Goal: Information Seeking & Learning: Learn about a topic

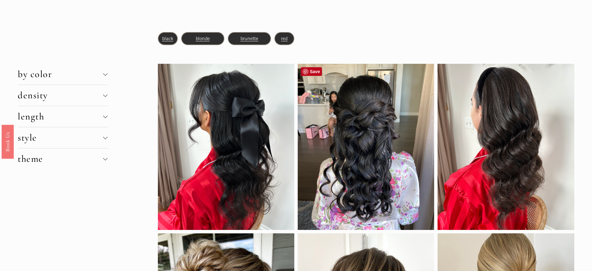
scroll to position [40, 0]
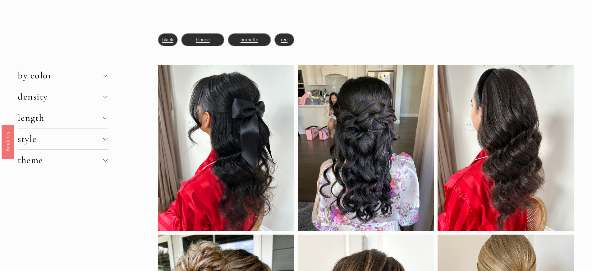
click at [103, 76] on div at bounding box center [105, 75] width 4 height 4
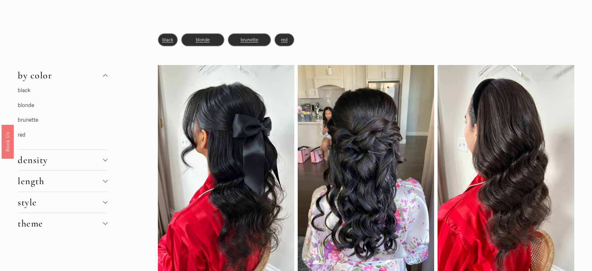
click at [23, 89] on link "black" at bounding box center [24, 90] width 13 height 7
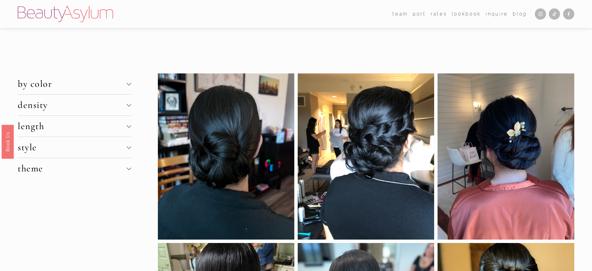
click at [123, 126] on span "length" at bounding box center [72, 125] width 109 height 11
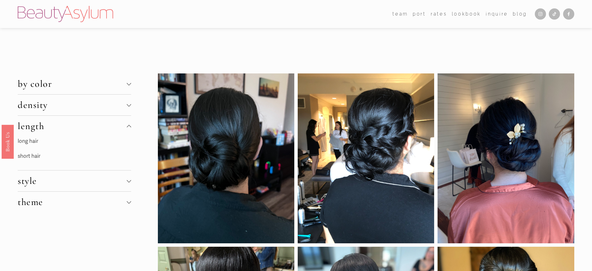
click at [26, 139] on link "long hair" at bounding box center [28, 141] width 20 height 7
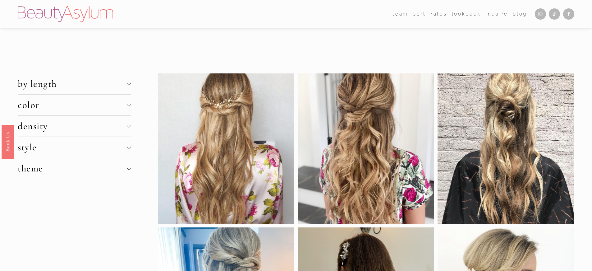
click at [123, 107] on span "color" at bounding box center [72, 104] width 109 height 11
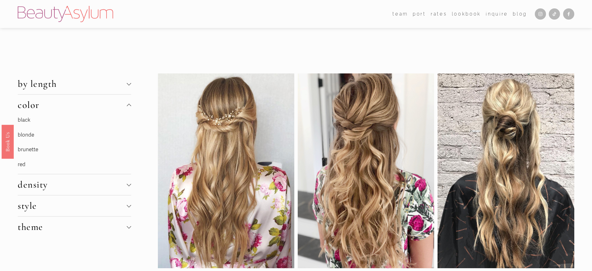
click at [21, 119] on p "black" at bounding box center [64, 120] width 93 height 10
click at [25, 121] on p "black" at bounding box center [64, 120] width 93 height 10
click at [30, 114] on button "color" at bounding box center [74, 104] width 113 height 21
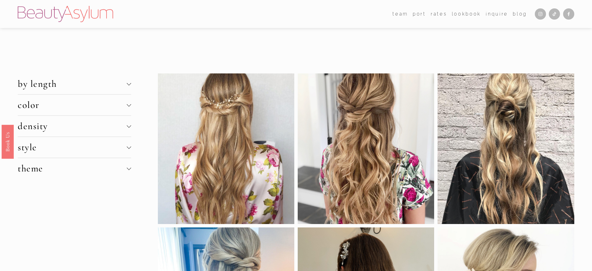
click at [44, 113] on button "color" at bounding box center [74, 104] width 113 height 21
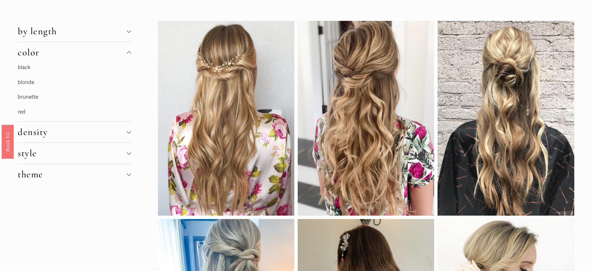
scroll to position [53, 0]
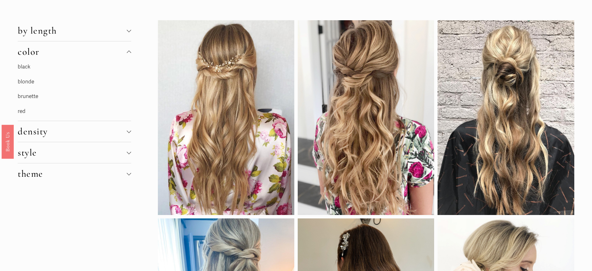
click at [122, 49] on span "color" at bounding box center [72, 51] width 109 height 11
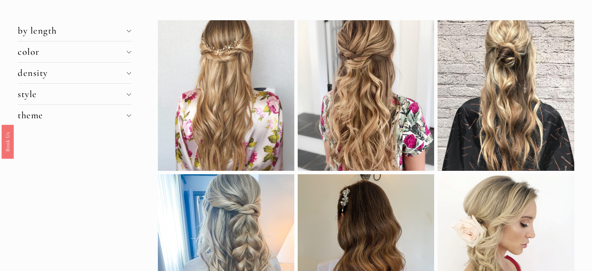
click at [108, 32] on span "by length" at bounding box center [72, 30] width 109 height 11
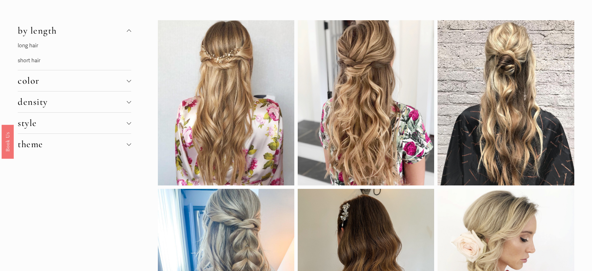
click at [30, 47] on link "long hair" at bounding box center [28, 45] width 20 height 7
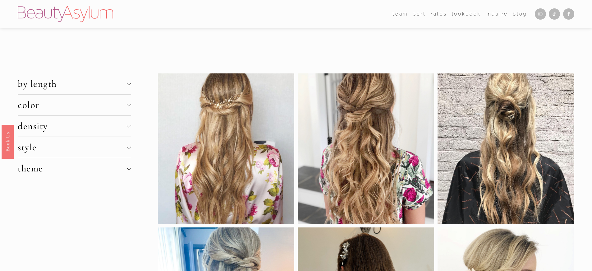
click at [104, 107] on span "color" at bounding box center [72, 104] width 109 height 11
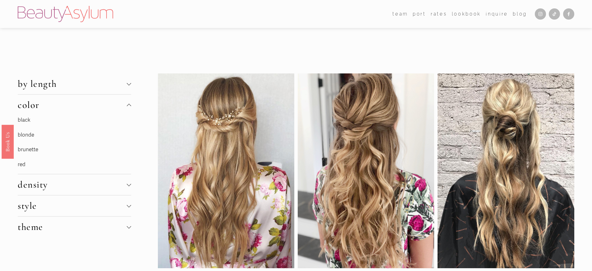
click at [26, 120] on p "black" at bounding box center [64, 120] width 93 height 10
click at [71, 193] on button "density" at bounding box center [74, 184] width 113 height 21
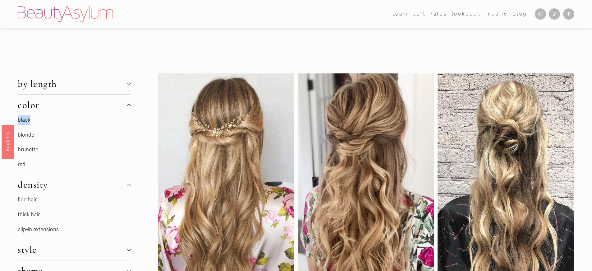
click at [28, 202] on link "fine hair" at bounding box center [27, 199] width 19 height 7
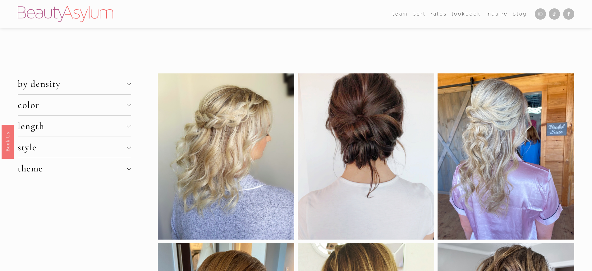
click at [108, 132] on button "length" at bounding box center [74, 126] width 113 height 21
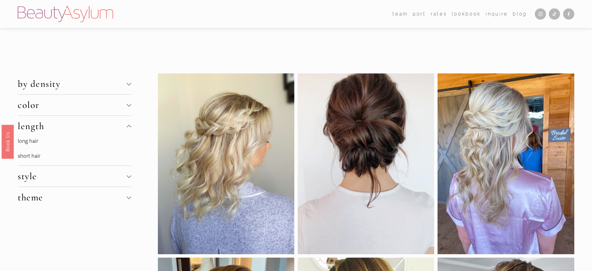
click at [42, 201] on span "theme" at bounding box center [72, 196] width 109 height 11
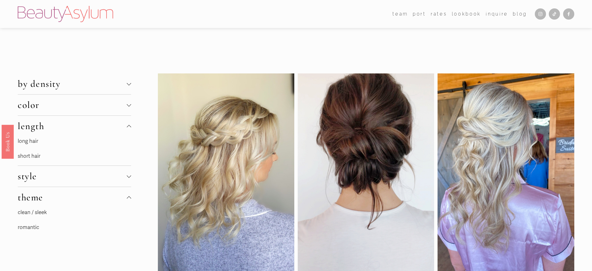
click at [64, 178] on span "style" at bounding box center [72, 175] width 109 height 11
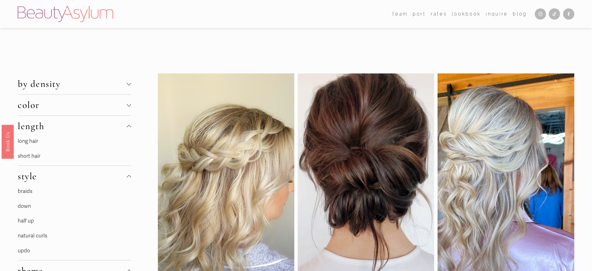
click at [25, 207] on link "down" at bounding box center [24, 206] width 13 height 7
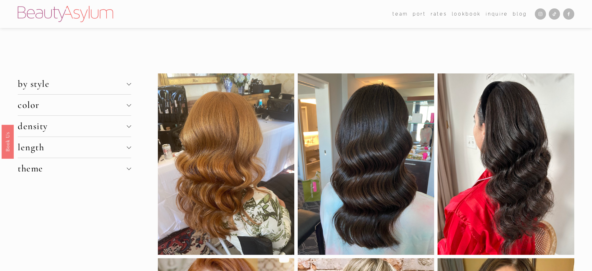
click at [126, 82] on span "by style" at bounding box center [72, 83] width 109 height 11
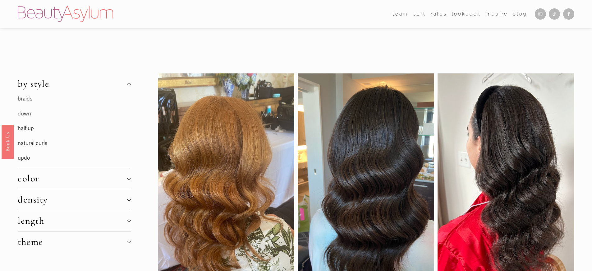
click at [26, 129] on link "half up" at bounding box center [26, 128] width 16 height 7
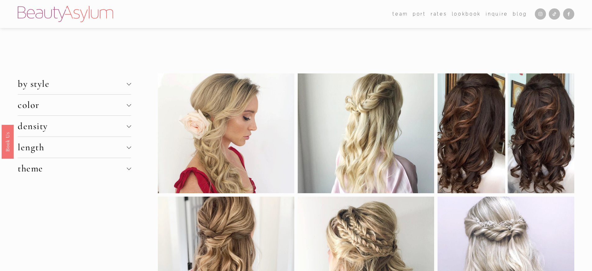
click at [128, 104] on div at bounding box center [128, 104] width 4 height 4
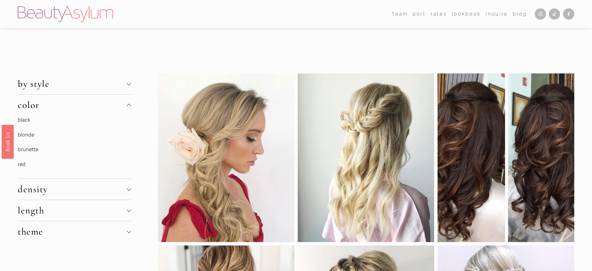
click at [24, 120] on link "black" at bounding box center [24, 119] width 13 height 7
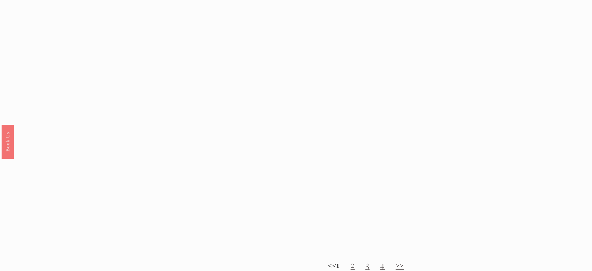
scroll to position [531, 0]
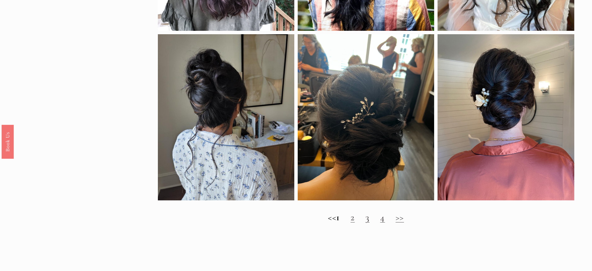
click at [355, 222] on link "2" at bounding box center [352, 216] width 4 height 11
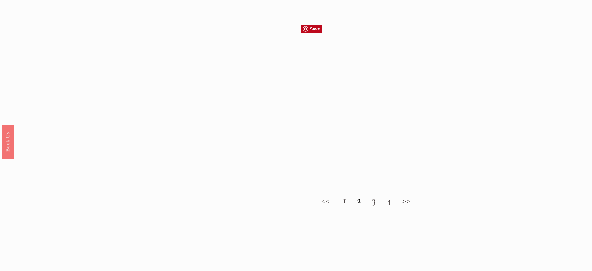
scroll to position [724, 0]
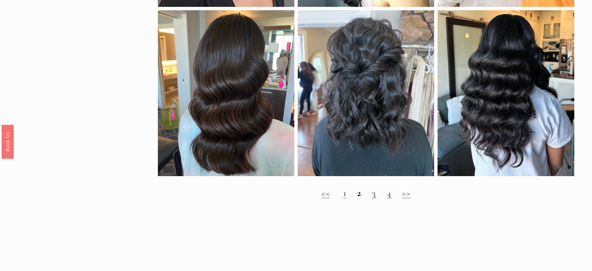
click at [374, 198] on link "3" at bounding box center [374, 192] width 4 height 11
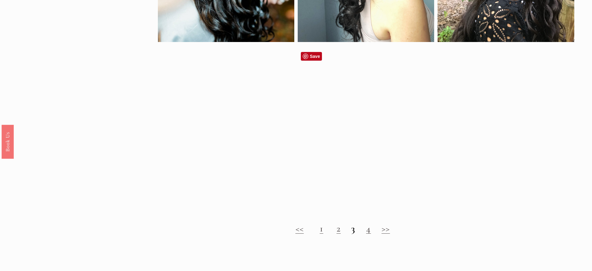
scroll to position [521, 0]
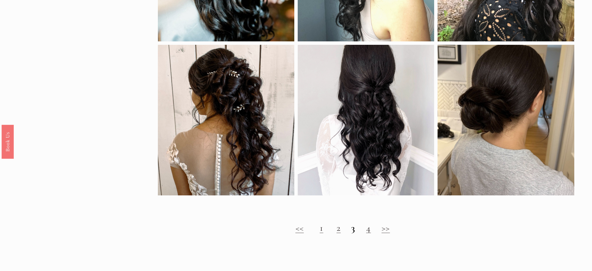
click at [367, 233] on link "4" at bounding box center [368, 227] width 5 height 11
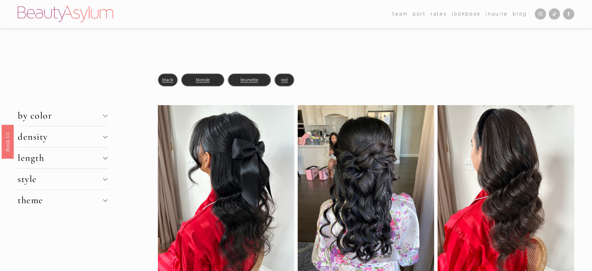
click at [166, 82] on span "black" at bounding box center [167, 80] width 11 height 6
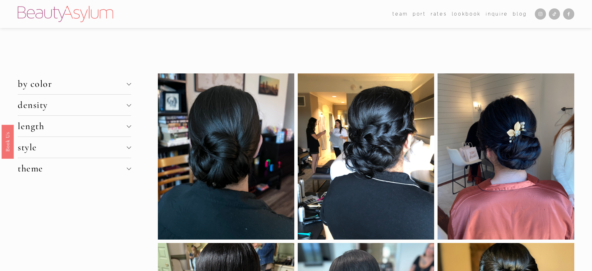
click at [115, 129] on span "length" at bounding box center [72, 125] width 109 height 11
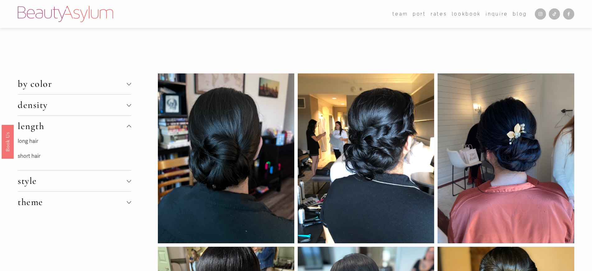
click at [33, 143] on link "long hair" at bounding box center [28, 141] width 20 height 7
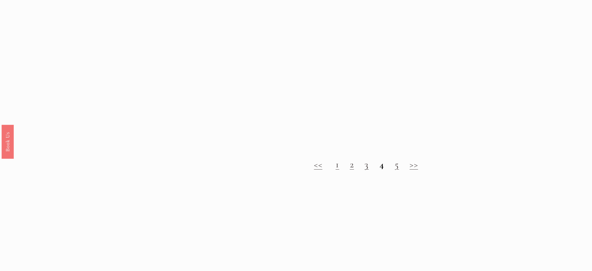
scroll to position [909, 0]
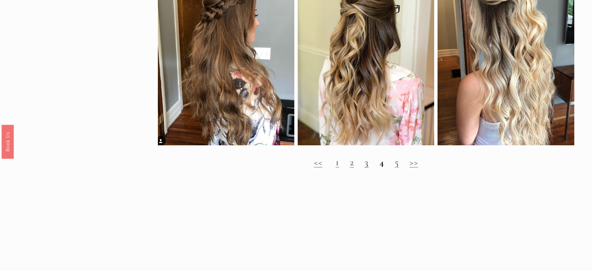
click at [352, 168] on link "2" at bounding box center [352, 161] width 4 height 11
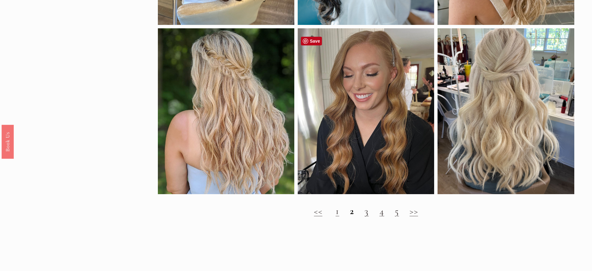
scroll to position [941, 0]
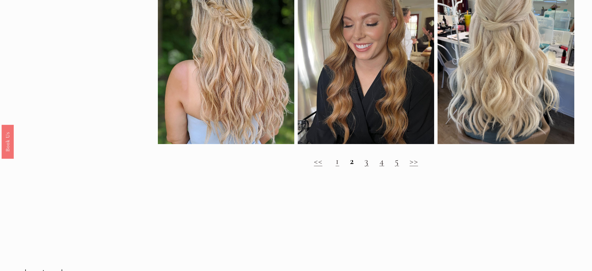
click at [366, 166] on link "3" at bounding box center [366, 160] width 4 height 11
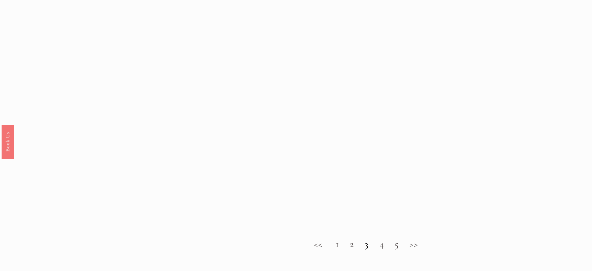
scroll to position [558, 0]
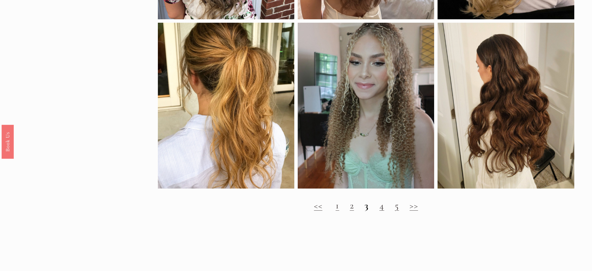
click at [380, 211] on link "4" at bounding box center [381, 204] width 5 height 11
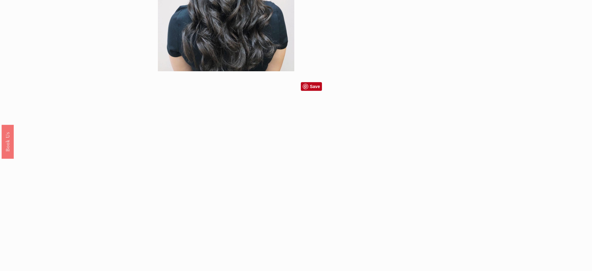
scroll to position [645, 0]
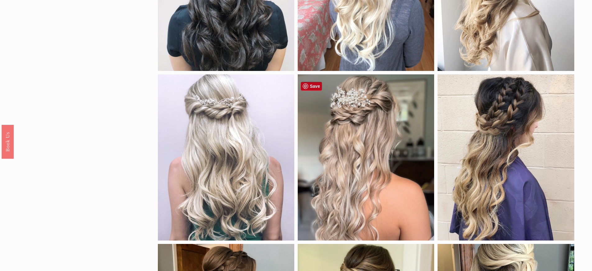
click at [382, 126] on div at bounding box center [366, 157] width 136 height 166
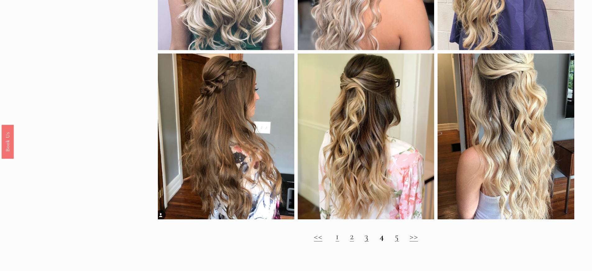
scroll to position [915, 0]
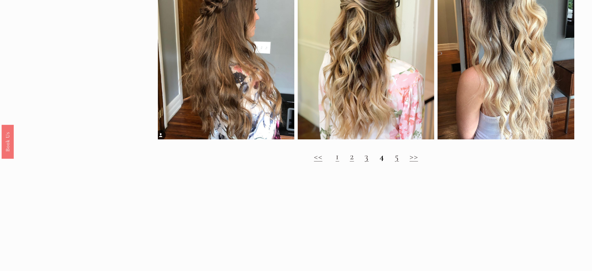
click at [396, 162] on link "5" at bounding box center [396, 155] width 4 height 11
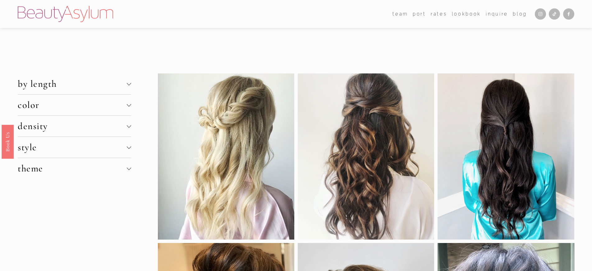
click at [464, 14] on link "Lookbook" at bounding box center [466, 13] width 29 height 9
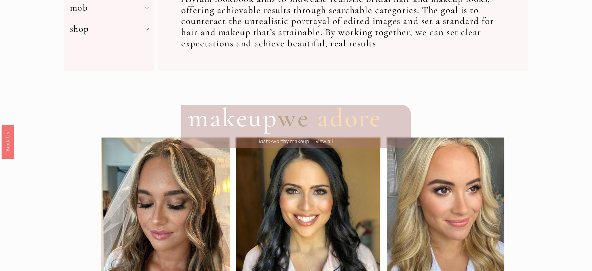
scroll to position [375, 0]
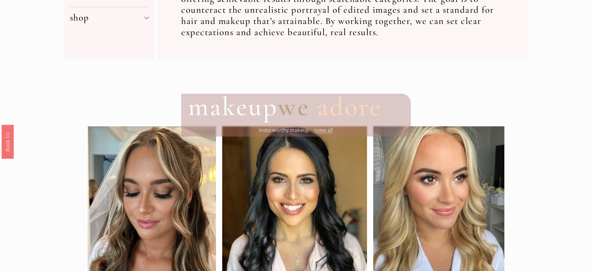
click at [323, 130] on span "view all" at bounding box center [324, 130] width 17 height 7
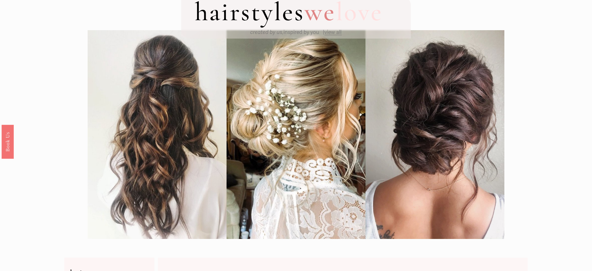
scroll to position [0, 0]
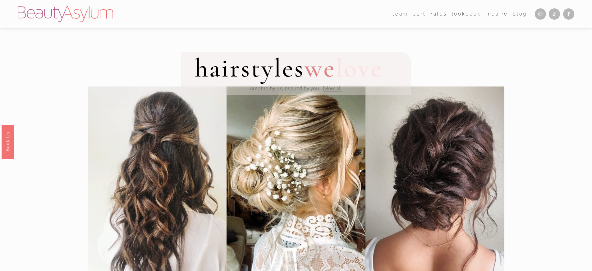
click at [333, 91] on span "view all" at bounding box center [332, 88] width 17 height 7
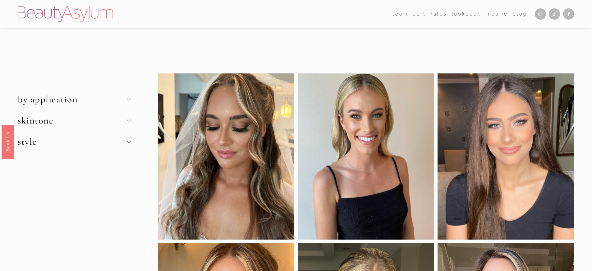
click at [108, 122] on span "skintone" at bounding box center [72, 120] width 109 height 11
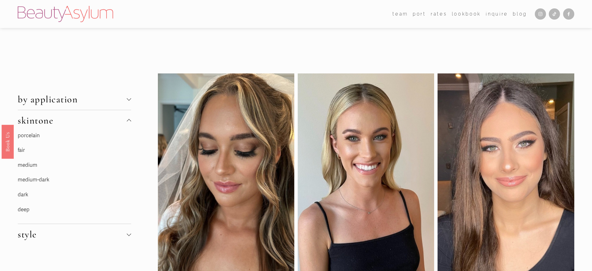
click at [23, 151] on link "fair" at bounding box center [21, 150] width 7 height 7
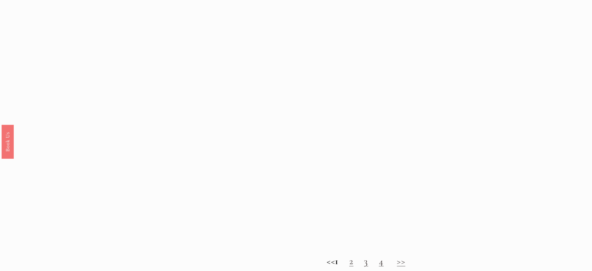
scroll to position [649, 0]
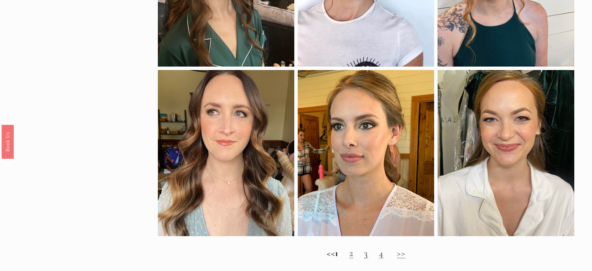
click at [353, 258] on h2 "<< 1 2 3 4 >>" at bounding box center [366, 252] width 416 height 11
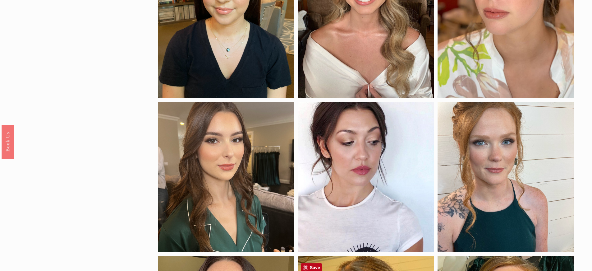
scroll to position [471, 0]
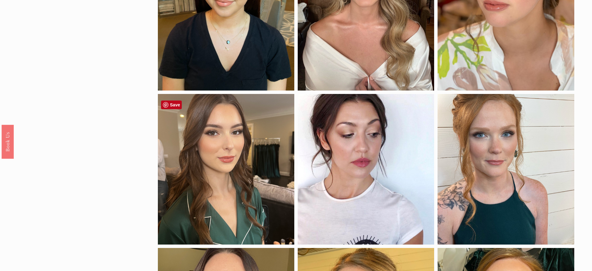
click at [223, 141] on div at bounding box center [226, 169] width 136 height 150
click at [175, 106] on link "Save" at bounding box center [171, 104] width 21 height 9
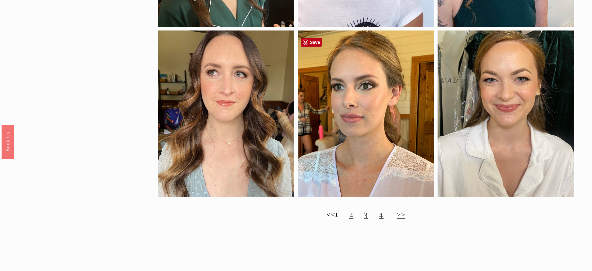
scroll to position [690, 0]
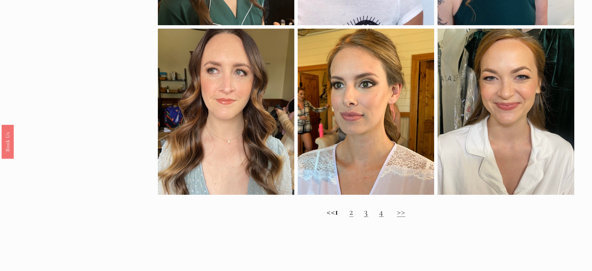
click at [353, 217] on link "2" at bounding box center [351, 211] width 4 height 11
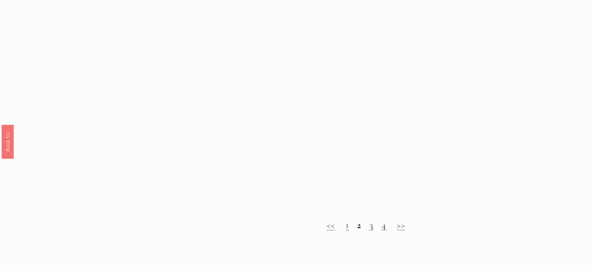
scroll to position [698, 0]
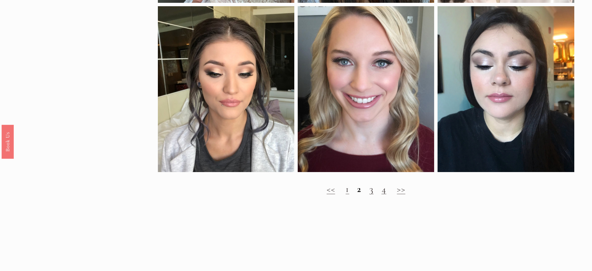
click at [374, 194] on h2 "<< 1 2 3 4 >>" at bounding box center [366, 188] width 416 height 11
click at [372, 194] on link "3" at bounding box center [371, 188] width 4 height 11
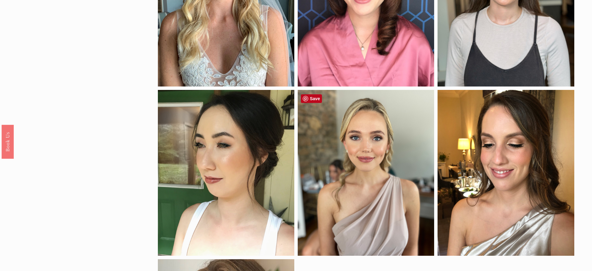
scroll to position [154, 0]
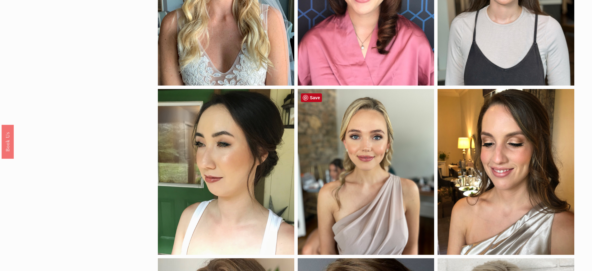
click at [340, 128] on div at bounding box center [366, 172] width 136 height 166
click at [360, 153] on div at bounding box center [366, 172] width 136 height 166
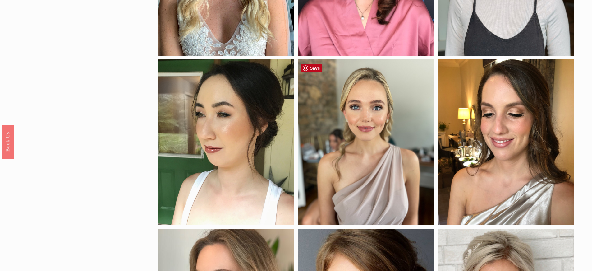
scroll to position [180, 0]
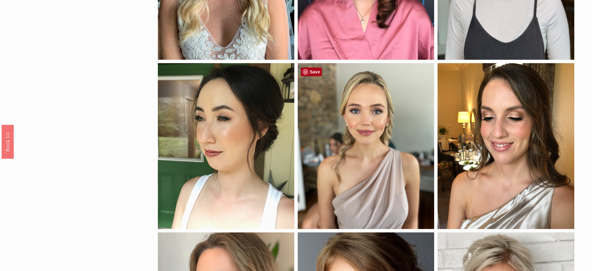
click at [309, 72] on link "Save" at bounding box center [311, 71] width 21 height 9
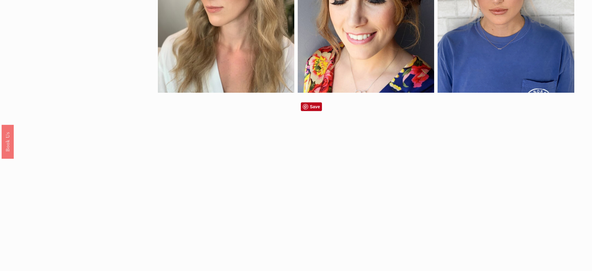
scroll to position [495, 0]
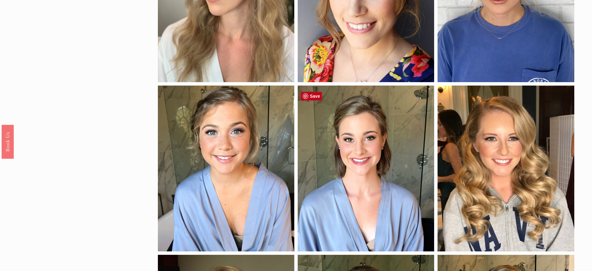
click at [348, 153] on div at bounding box center [366, 168] width 136 height 166
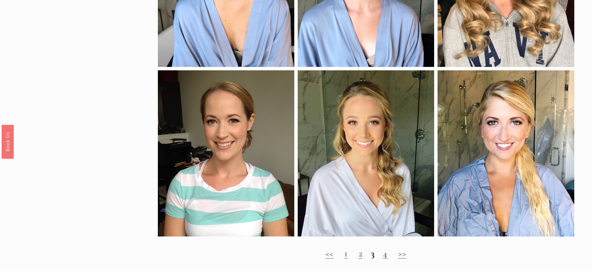
scroll to position [689, 0]
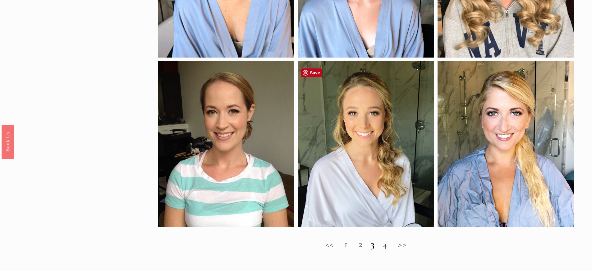
click at [363, 144] on div at bounding box center [366, 144] width 136 height 166
click at [312, 72] on link "Save" at bounding box center [311, 72] width 21 height 9
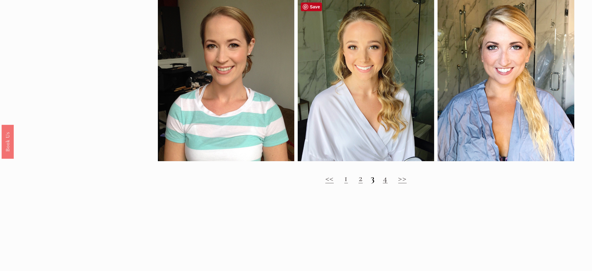
scroll to position [792, 0]
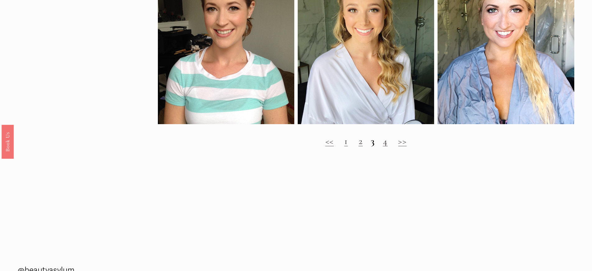
click at [373, 147] on strong "3" at bounding box center [373, 140] width 4 height 11
click at [387, 147] on link "4" at bounding box center [385, 140] width 5 height 11
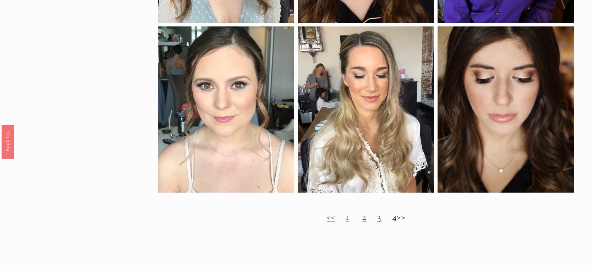
scroll to position [693, 0]
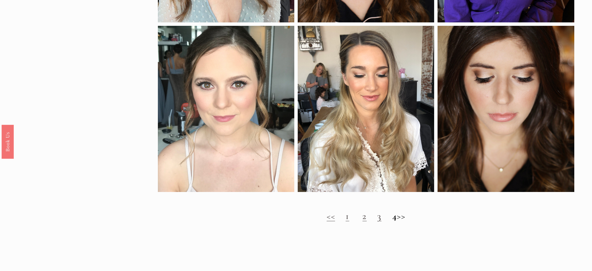
click at [403, 221] on h2 "<< 1 2 3 4 >>" at bounding box center [366, 215] width 416 height 11
click at [406, 221] on h2 "<< 1 2 3 4 >>" at bounding box center [366, 215] width 416 height 11
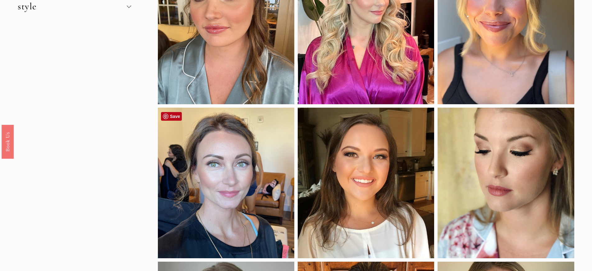
scroll to position [0, 0]
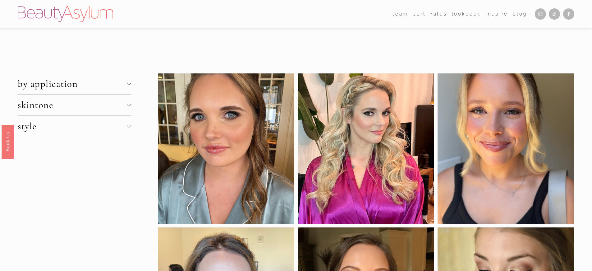
click at [93, 133] on button "style" at bounding box center [74, 126] width 113 height 21
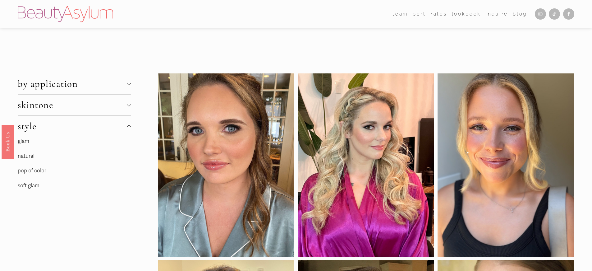
click at [28, 186] on link "soft glam" at bounding box center [29, 185] width 22 height 7
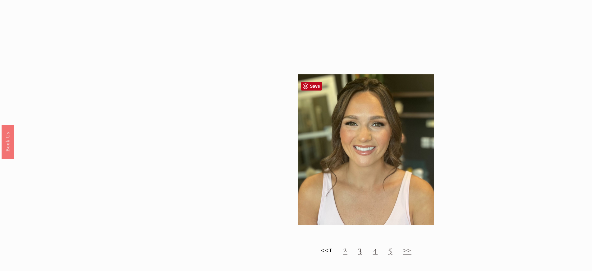
scroll to position [676, 0]
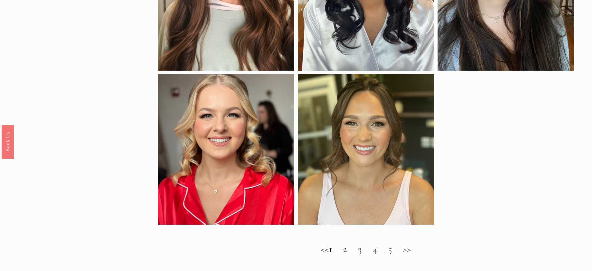
click at [348, 254] on h2 "<< 1 2 3 4 5 >>" at bounding box center [366, 248] width 416 height 11
click at [347, 254] on link "2" at bounding box center [345, 248] width 4 height 11
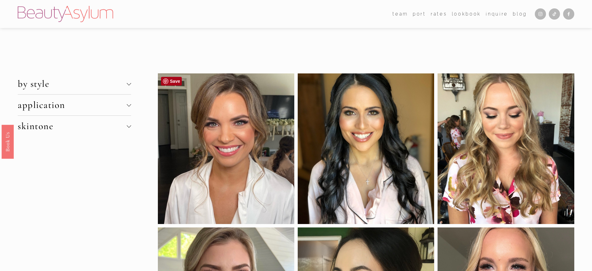
click at [175, 82] on link "Save" at bounding box center [171, 81] width 21 height 9
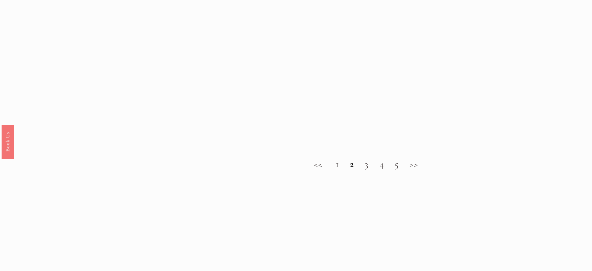
scroll to position [708, 0]
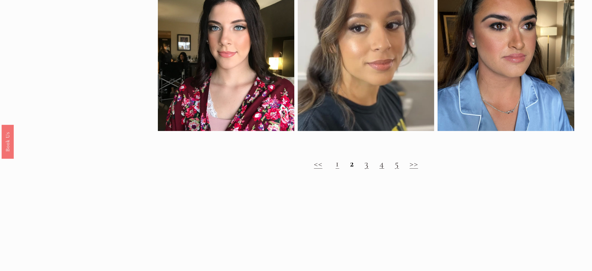
click at [365, 169] on link "3" at bounding box center [366, 162] width 4 height 11
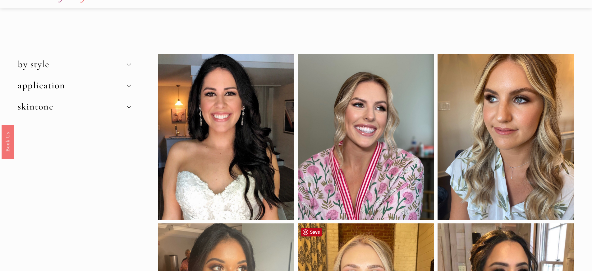
scroll to position [10, 0]
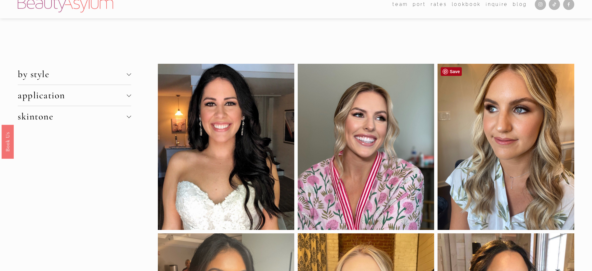
click at [451, 73] on link "Save" at bounding box center [450, 71] width 21 height 9
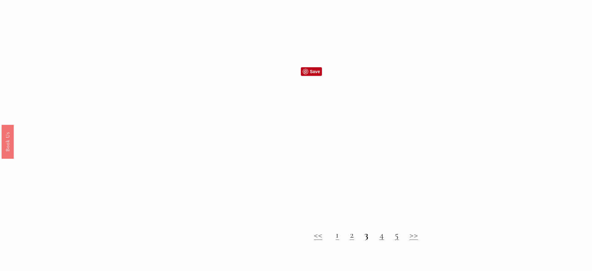
scroll to position [675, 0]
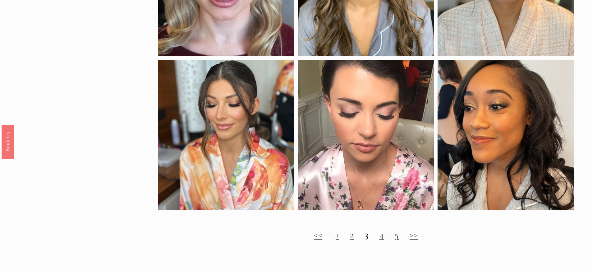
click at [384, 240] on h2 "<< 1 2 3 4 5 >>" at bounding box center [366, 234] width 416 height 11
click at [380, 240] on link "4" at bounding box center [381, 233] width 5 height 11
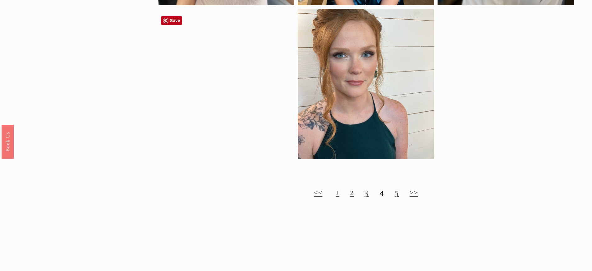
scroll to position [738, 0]
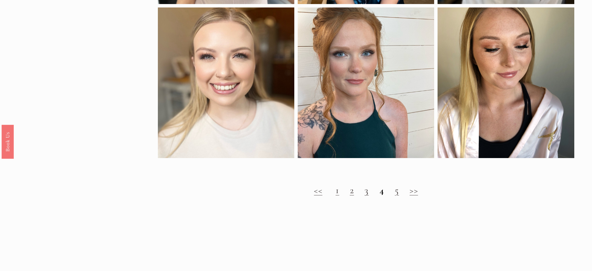
click at [398, 196] on link "5" at bounding box center [396, 189] width 4 height 11
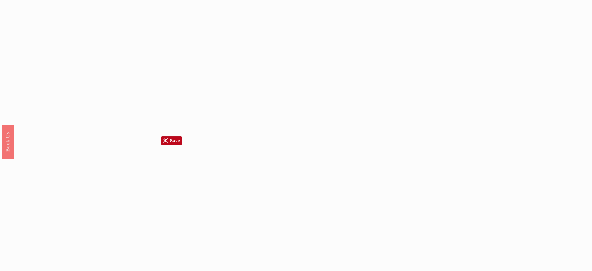
scroll to position [654, 0]
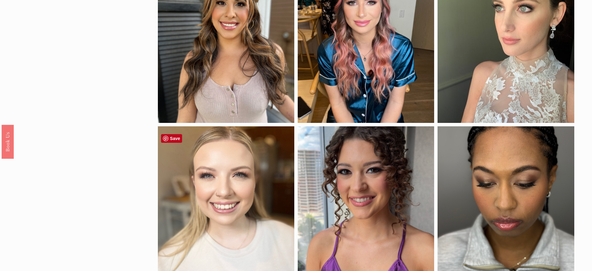
click at [223, 189] on div at bounding box center [226, 201] width 136 height 150
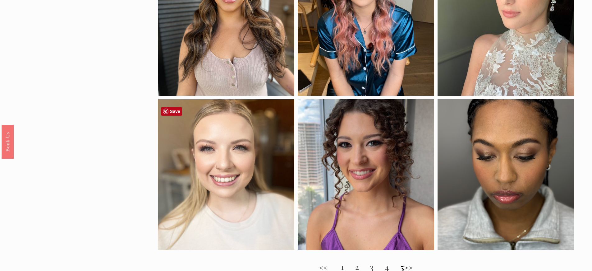
scroll to position [683, 0]
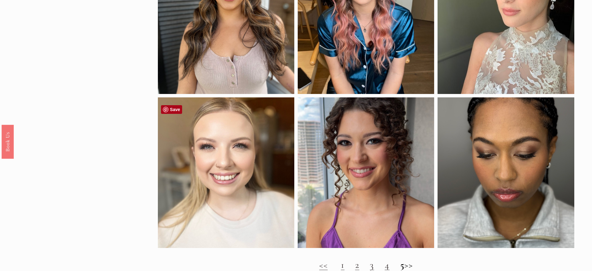
click at [170, 110] on link "Save" at bounding box center [171, 109] width 21 height 9
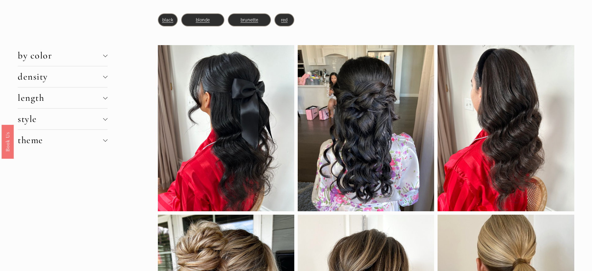
scroll to position [87, 0]
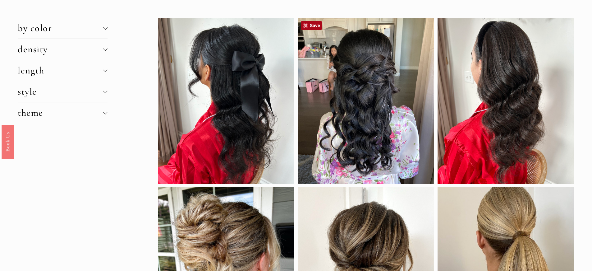
click at [310, 24] on link "Save" at bounding box center [311, 25] width 21 height 9
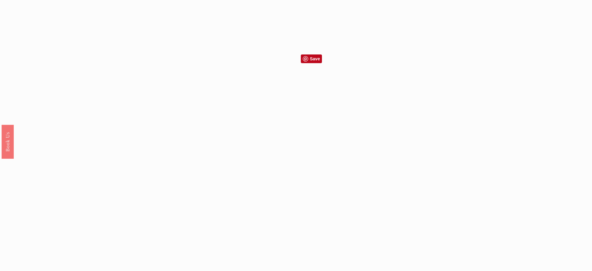
scroll to position [737, 0]
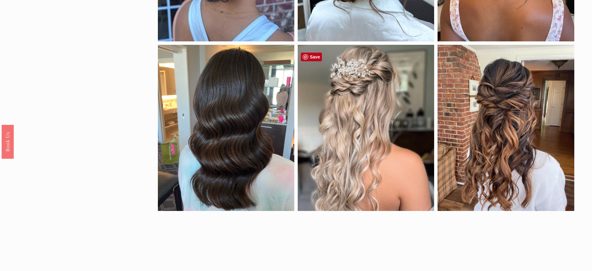
click at [314, 61] on div at bounding box center [366, 128] width 136 height 166
click at [308, 56] on link "Save" at bounding box center [311, 56] width 21 height 9
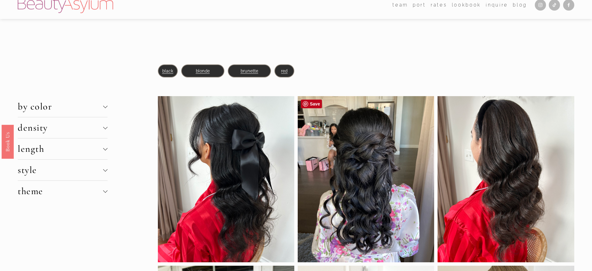
scroll to position [2, 0]
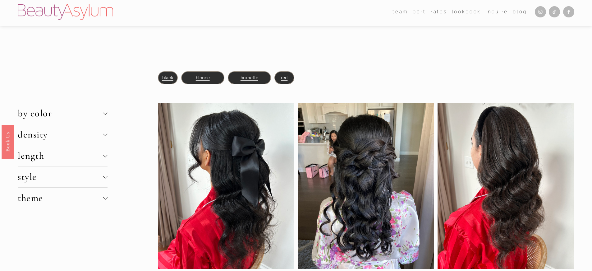
click at [93, 159] on span "length" at bounding box center [60, 155] width 85 height 11
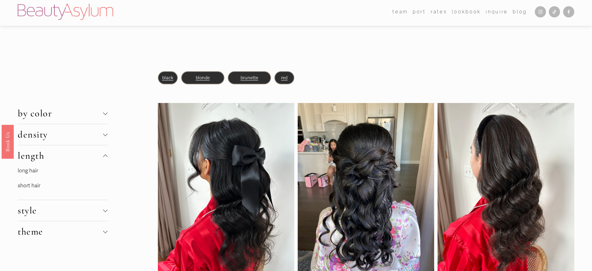
click at [59, 206] on span "style" at bounding box center [60, 209] width 85 height 11
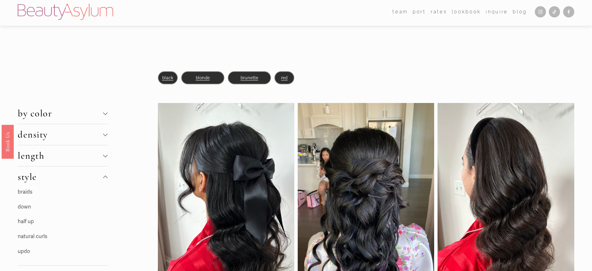
click at [29, 221] on link "half up" at bounding box center [26, 221] width 16 height 7
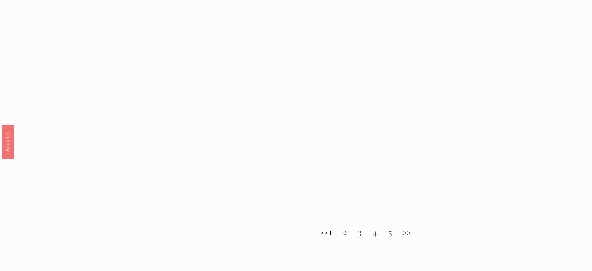
scroll to position [646, 0]
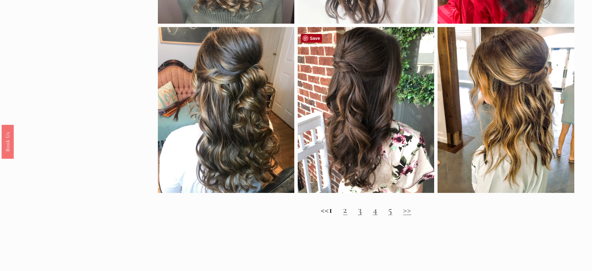
click at [312, 41] on link "Save" at bounding box center [311, 38] width 21 height 9
click at [347, 215] on link "2" at bounding box center [345, 209] width 4 height 11
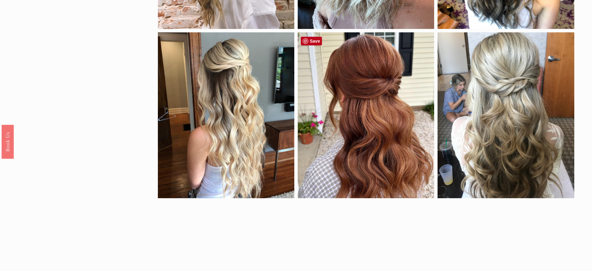
scroll to position [216, 0]
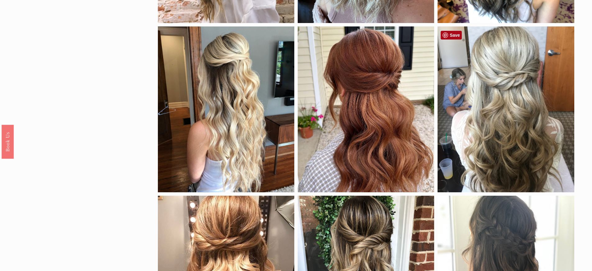
click at [453, 33] on link "Save" at bounding box center [450, 35] width 21 height 9
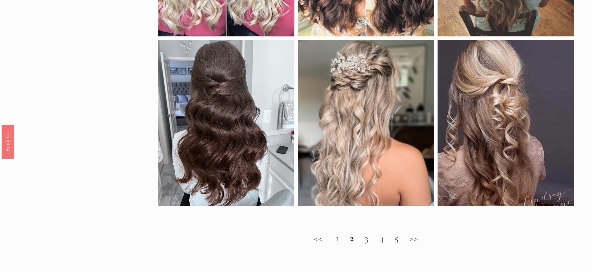
scroll to position [681, 0]
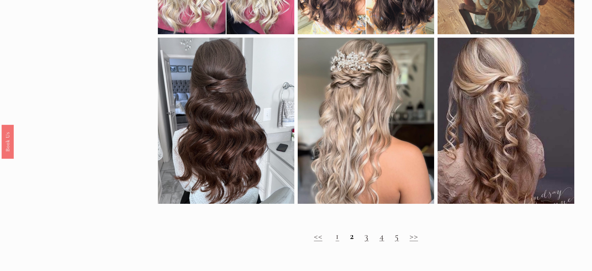
click at [367, 241] on link "3" at bounding box center [366, 235] width 4 height 11
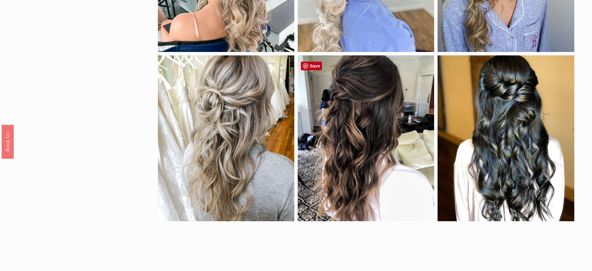
scroll to position [532, 0]
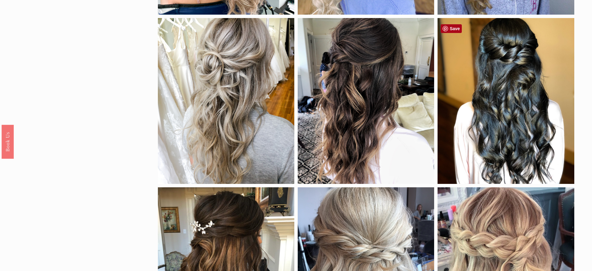
click at [456, 28] on link "Save" at bounding box center [450, 28] width 21 height 9
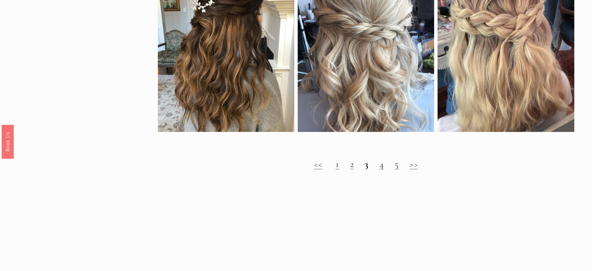
scroll to position [747, 0]
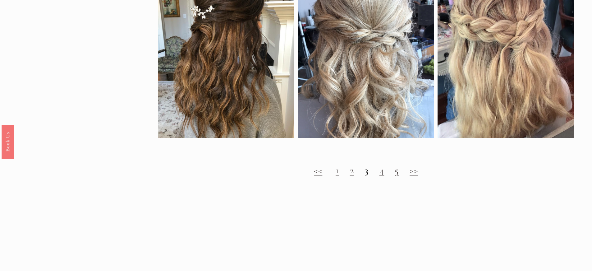
click at [377, 176] on h2 "<< 1 2 3 4 5 >>" at bounding box center [366, 170] width 416 height 11
click at [380, 176] on link "4" at bounding box center [381, 169] width 5 height 11
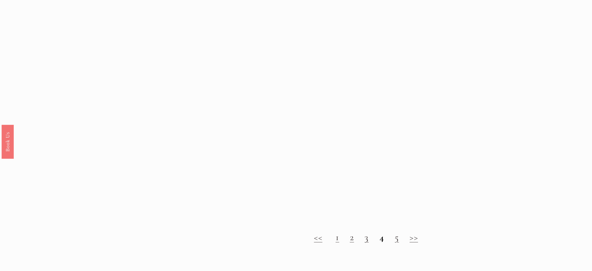
scroll to position [681, 0]
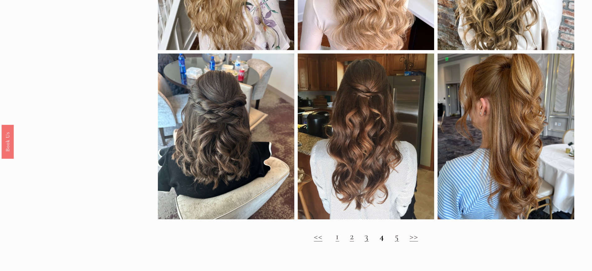
click at [397, 242] on link "5" at bounding box center [396, 235] width 4 height 11
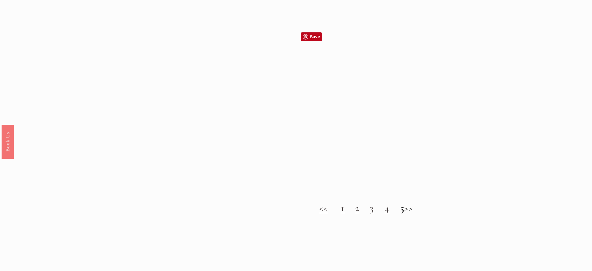
scroll to position [697, 0]
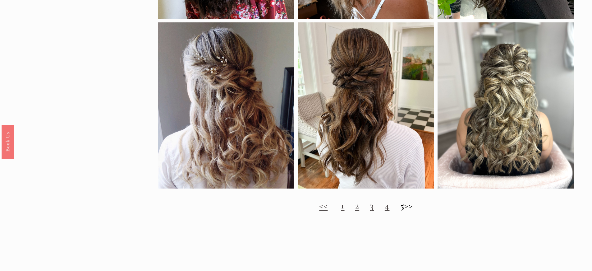
click at [348, 211] on h2 "<< 1 2 3 4 5 >>" at bounding box center [366, 205] width 416 height 11
click at [355, 211] on link "2" at bounding box center [357, 204] width 4 height 11
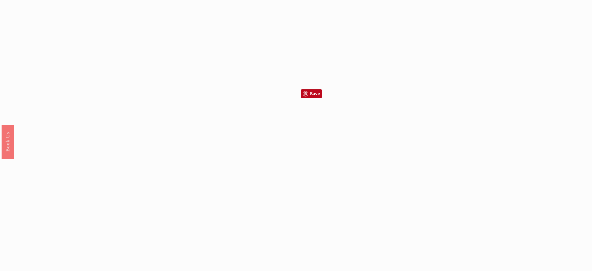
scroll to position [638, 0]
